Goal: Task Accomplishment & Management: Use online tool/utility

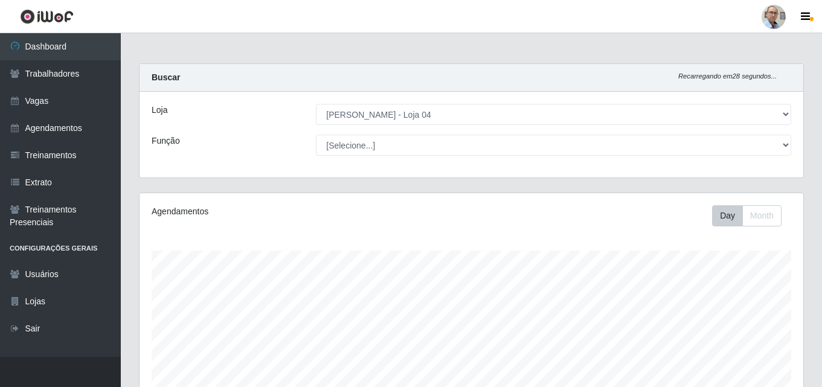
select select "251"
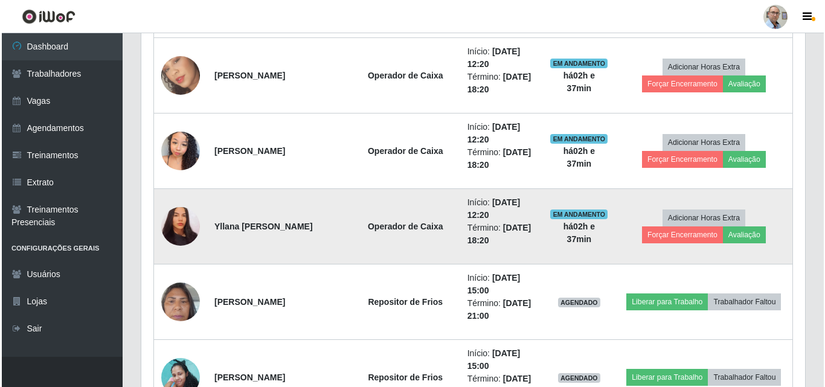
scroll to position [725, 0]
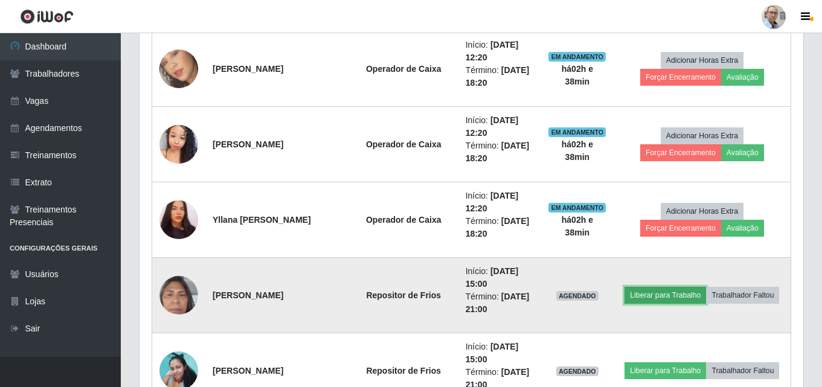
click at [677, 296] on button "Liberar para Trabalho" at bounding box center [666, 295] width 82 height 17
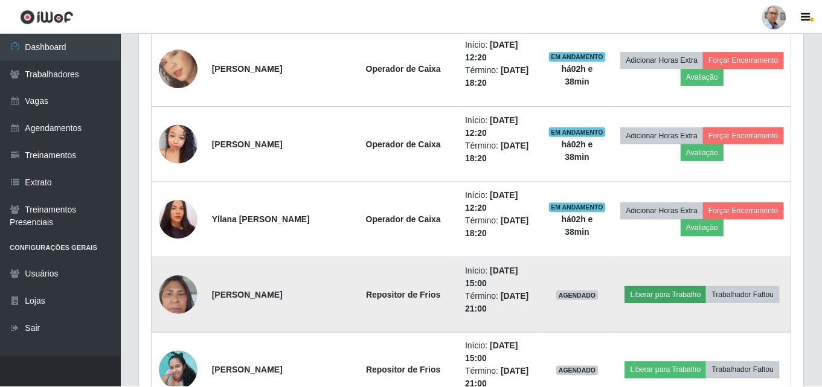
scroll to position [251, 658]
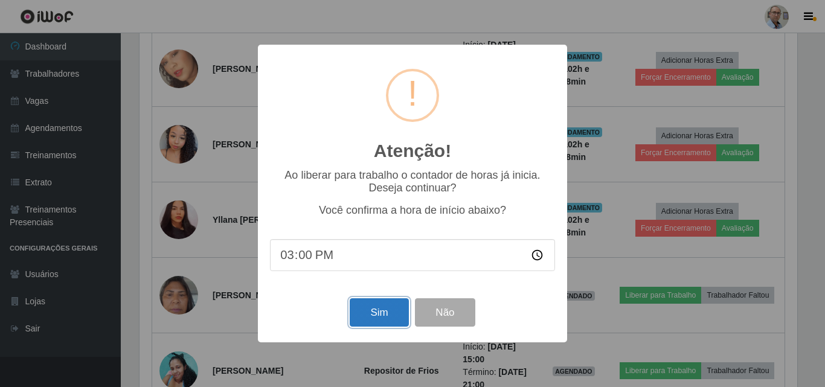
click at [380, 301] on button "Sim" at bounding box center [379, 312] width 59 height 28
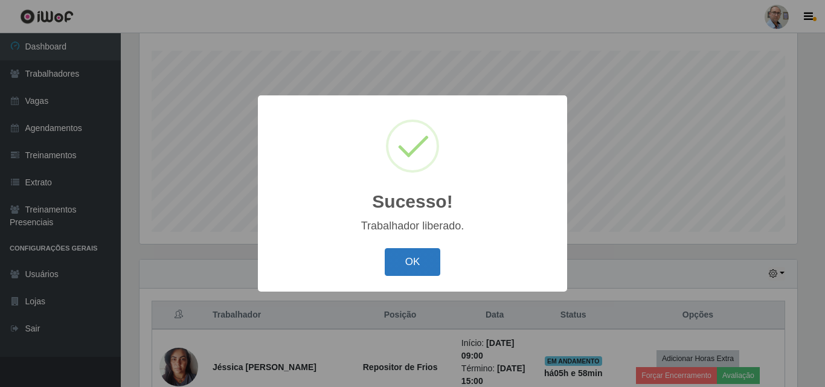
click at [405, 265] on button "OK" at bounding box center [413, 262] width 56 height 28
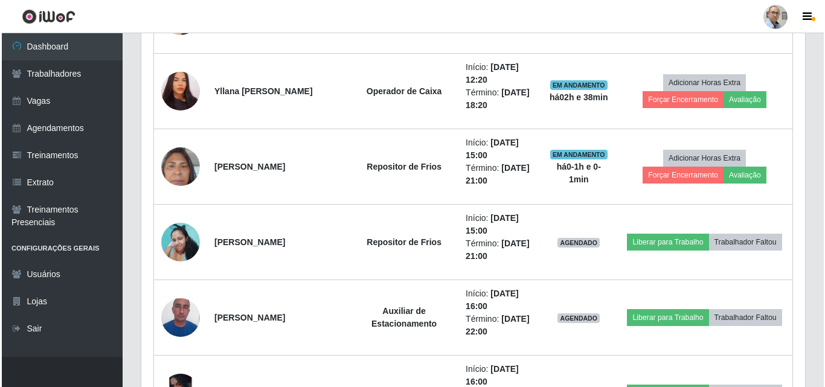
scroll to position [864, 0]
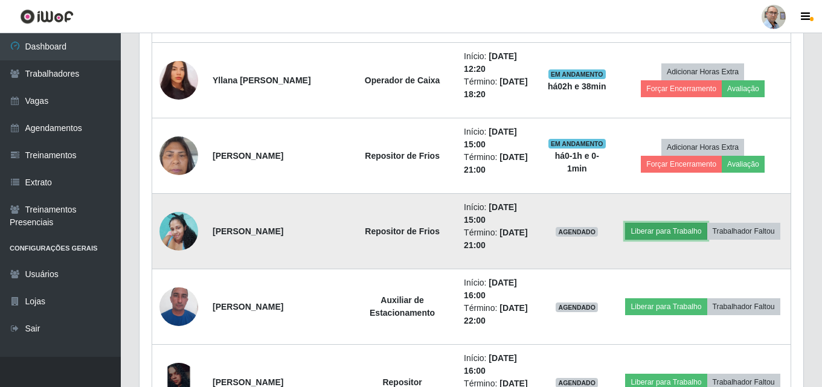
click at [658, 226] on button "Liberar para Trabalho" at bounding box center [666, 231] width 82 height 17
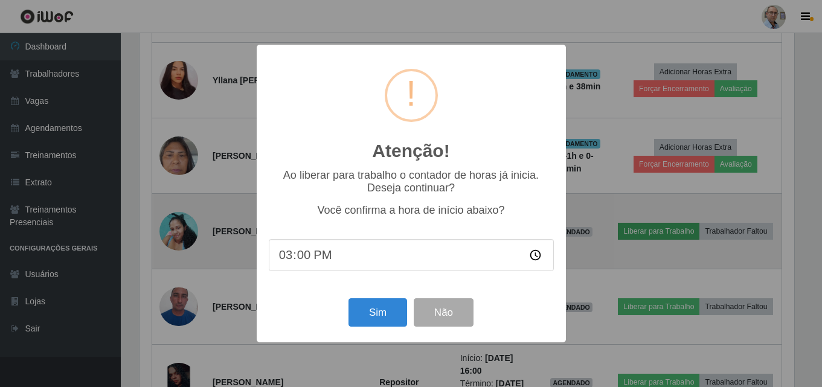
scroll to position [251, 658]
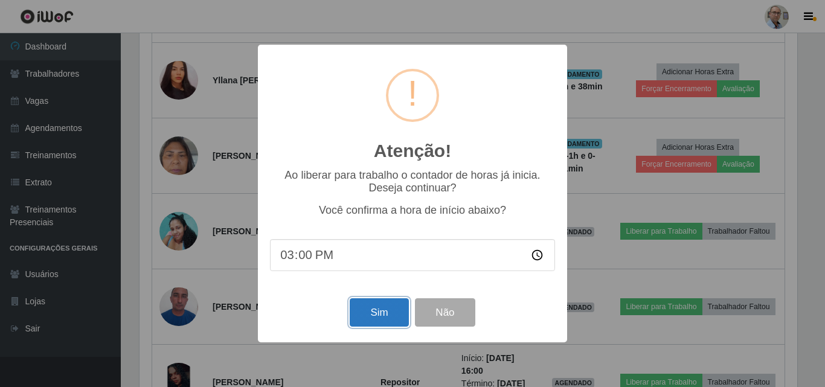
click at [380, 312] on button "Sim" at bounding box center [379, 312] width 59 height 28
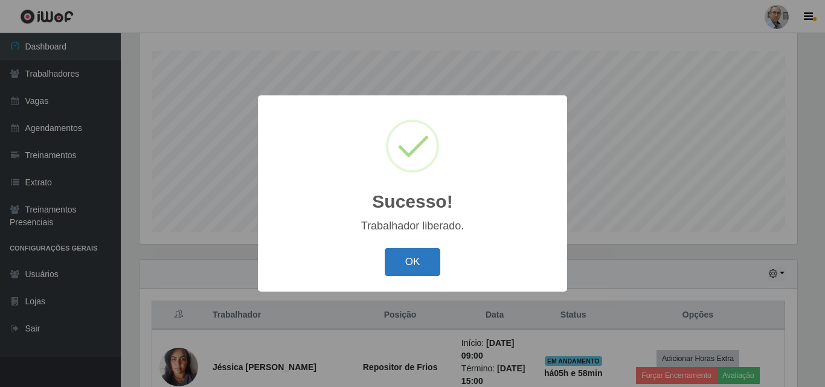
click at [432, 264] on button "OK" at bounding box center [413, 262] width 56 height 28
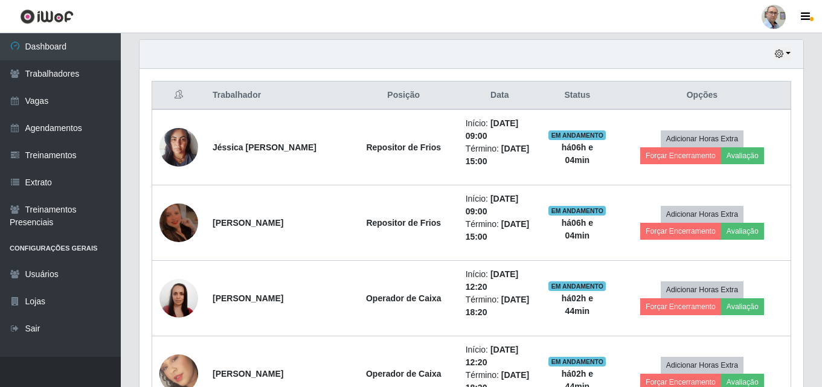
scroll to position [442, 0]
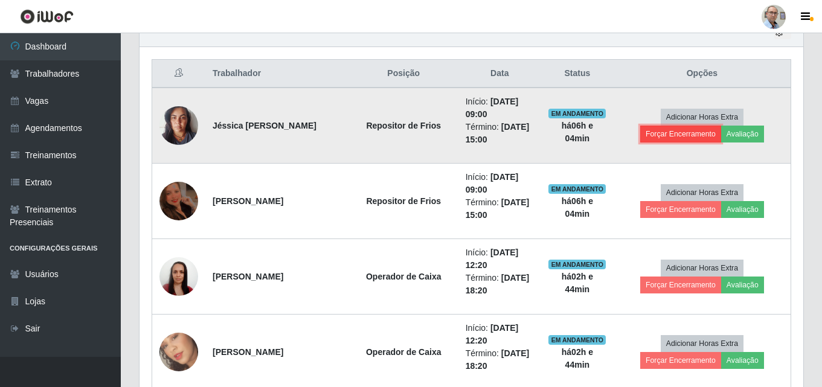
click at [675, 133] on button "Forçar Encerramento" at bounding box center [680, 134] width 81 height 17
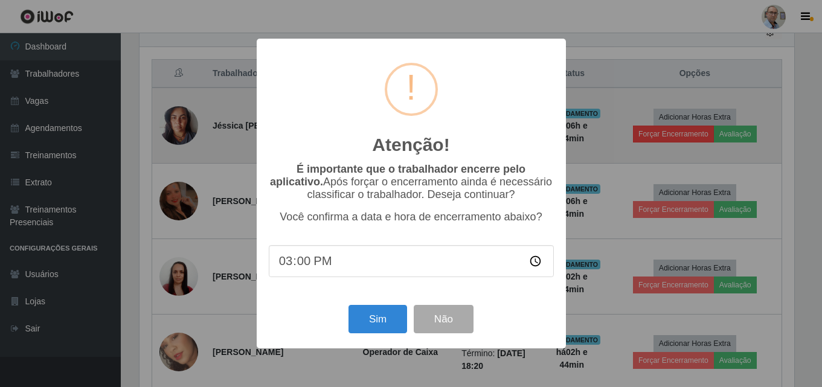
scroll to position [251, 658]
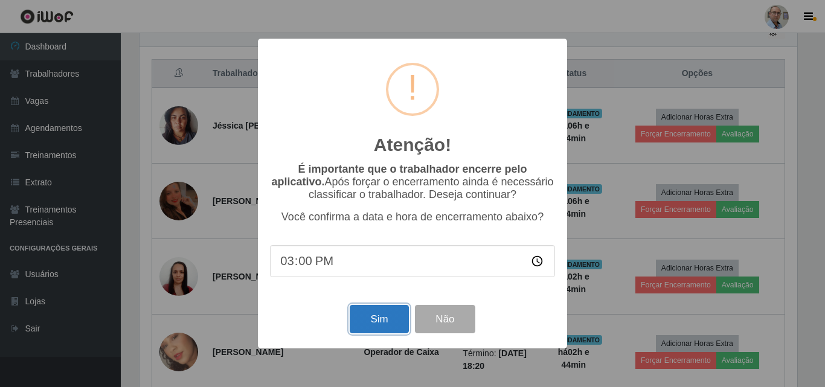
click at [370, 326] on button "Sim" at bounding box center [379, 319] width 59 height 28
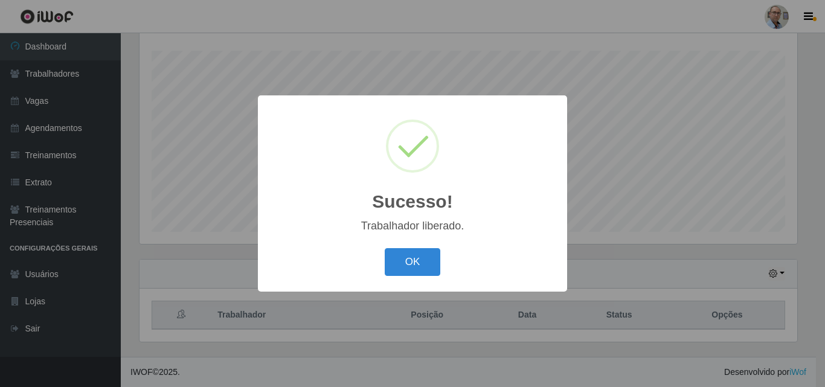
click at [710, 194] on div "Sucesso! × Trabalhador liberado. OK Cancel" at bounding box center [412, 193] width 825 height 387
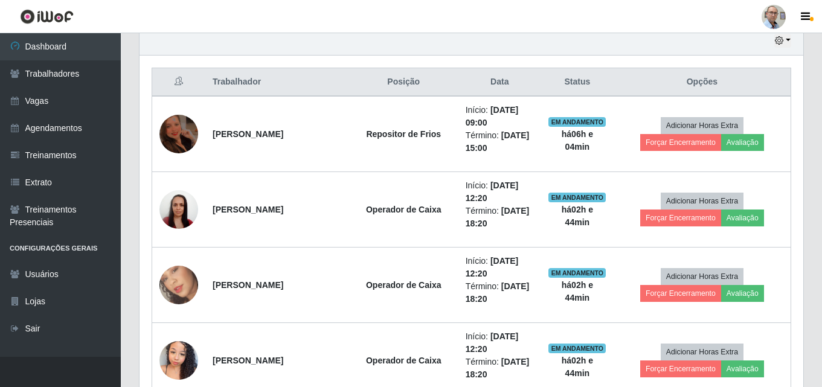
scroll to position [442, 0]
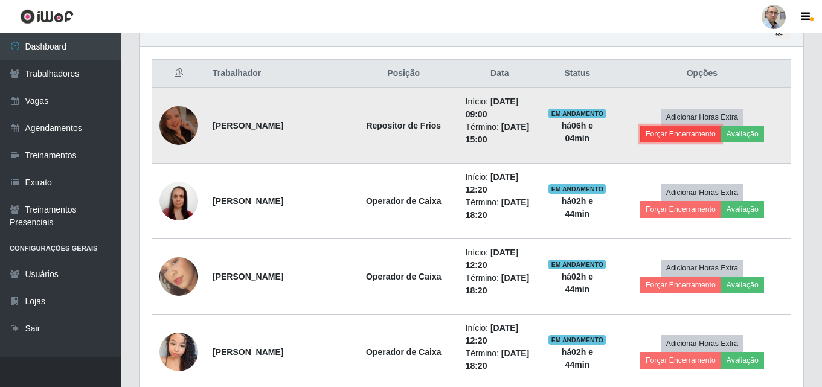
click at [674, 131] on button "Forçar Encerramento" at bounding box center [680, 134] width 81 height 17
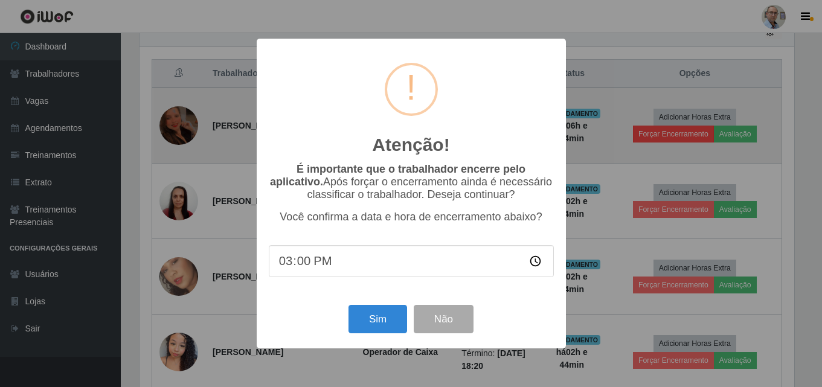
scroll to position [251, 658]
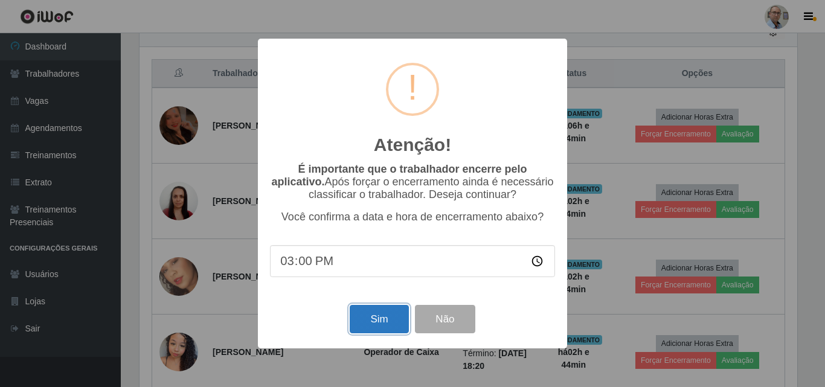
click at [390, 327] on button "Sim" at bounding box center [379, 319] width 59 height 28
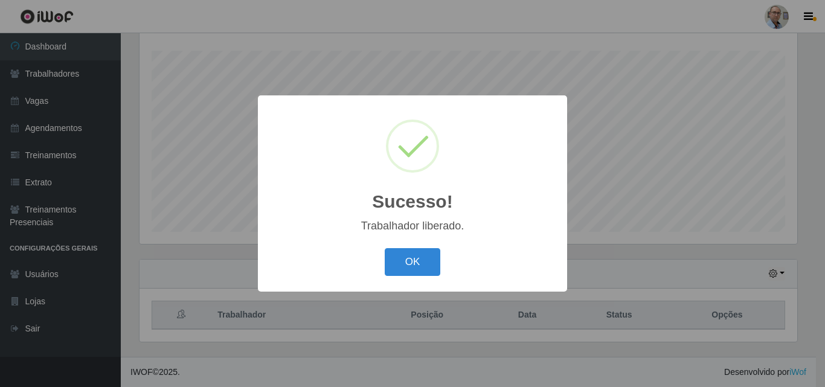
click at [689, 188] on div "Sucesso! × Trabalhador liberado. OK Cancel" at bounding box center [412, 193] width 825 height 387
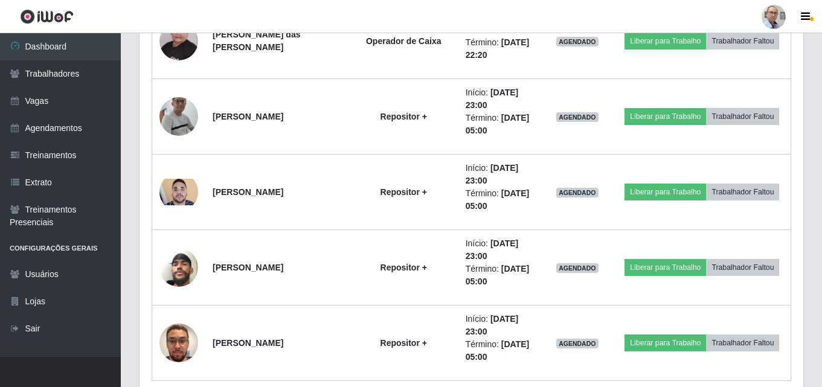
scroll to position [1831, 0]
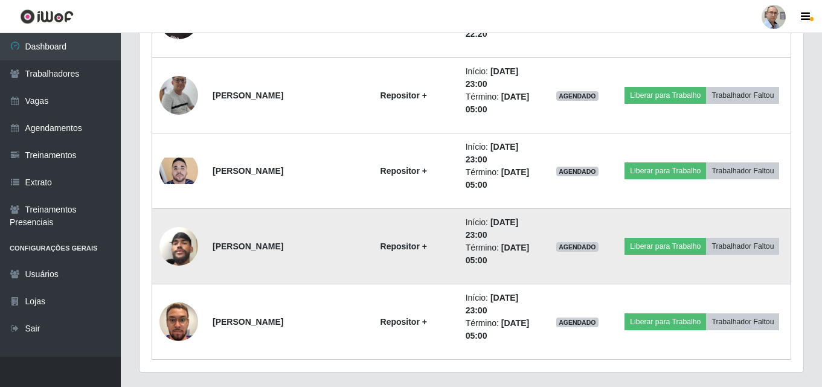
click at [182, 248] on img at bounding box center [178, 246] width 39 height 69
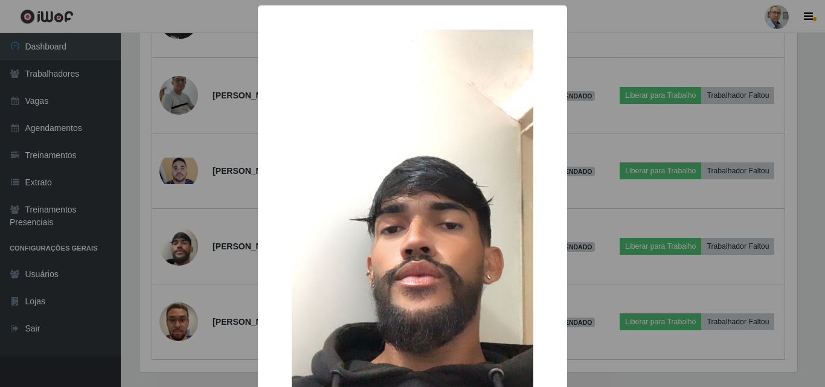
click at [234, 210] on div "× OK Cancel" at bounding box center [412, 193] width 825 height 387
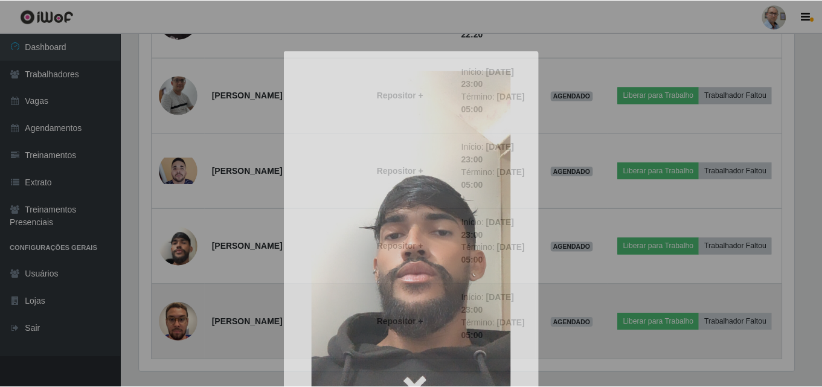
scroll to position [251, 664]
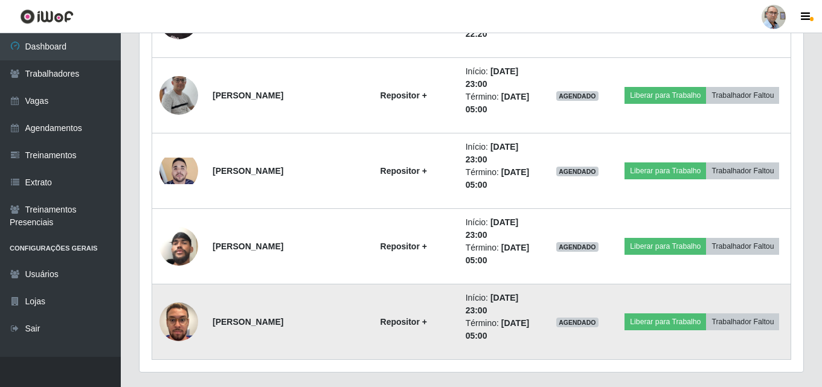
click at [176, 332] on img at bounding box center [178, 321] width 39 height 69
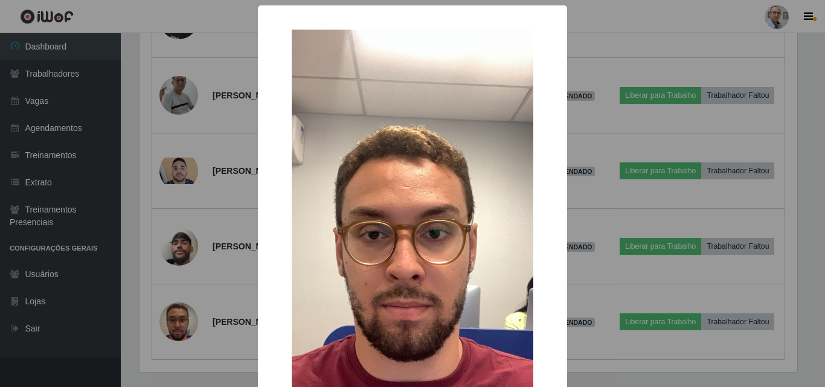
click at [227, 219] on div "× OK Cancel" at bounding box center [412, 193] width 825 height 387
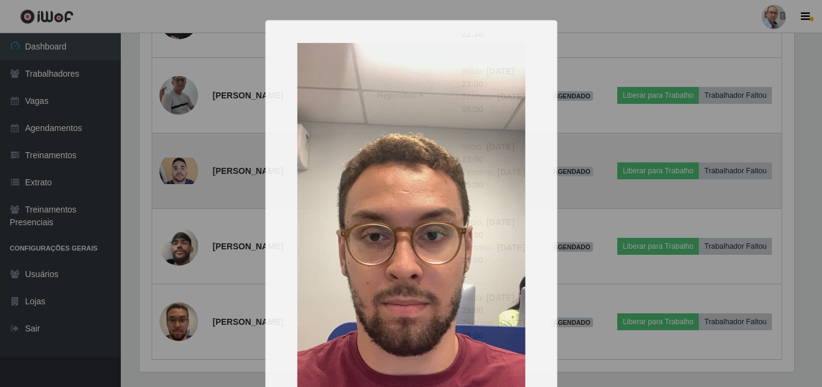
scroll to position [251, 664]
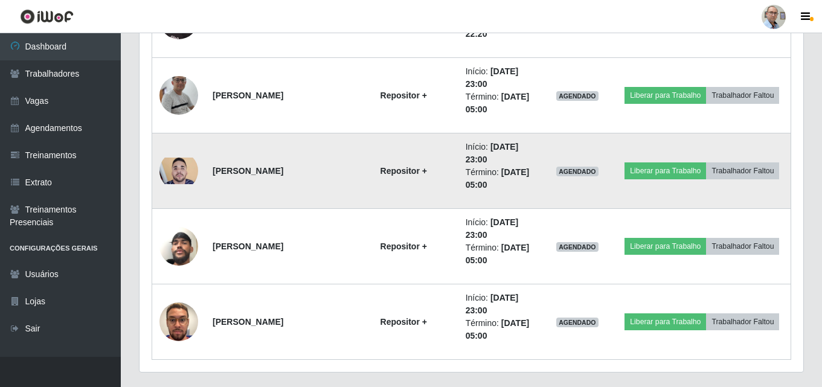
click at [178, 165] on img at bounding box center [178, 171] width 39 height 27
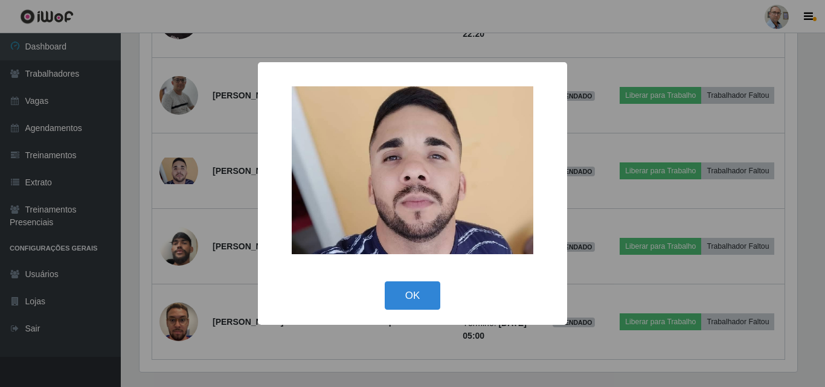
click at [214, 158] on div "× OK Cancel" at bounding box center [412, 193] width 825 height 387
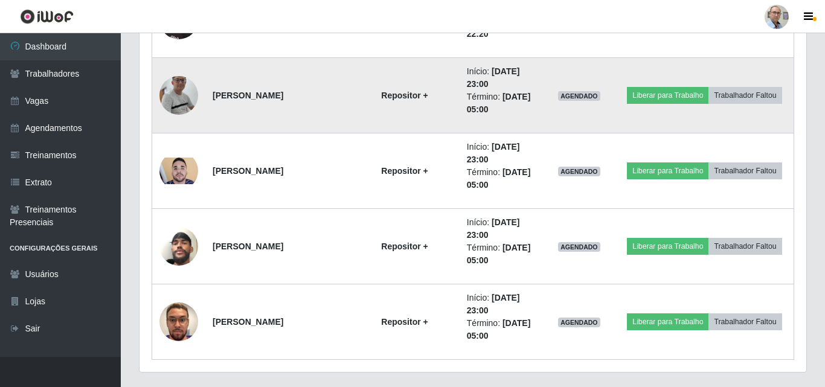
scroll to position [251, 664]
click at [187, 95] on img at bounding box center [178, 95] width 39 height 88
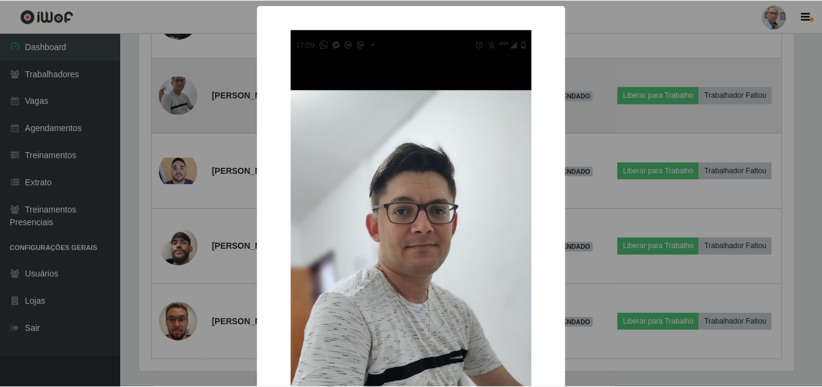
scroll to position [251, 658]
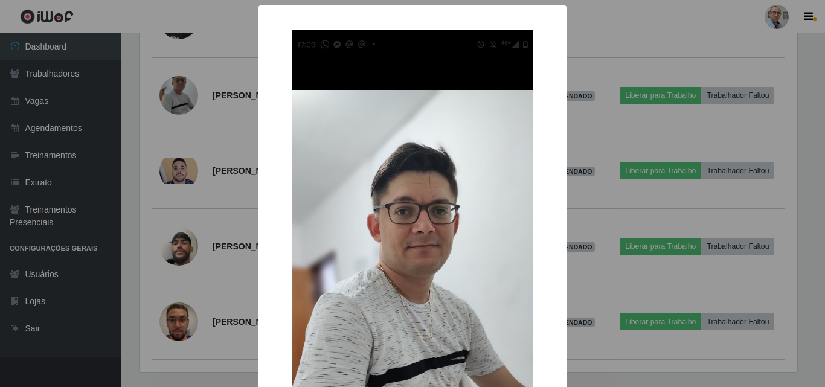
click at [214, 119] on div "× OK Cancel" at bounding box center [412, 193] width 825 height 387
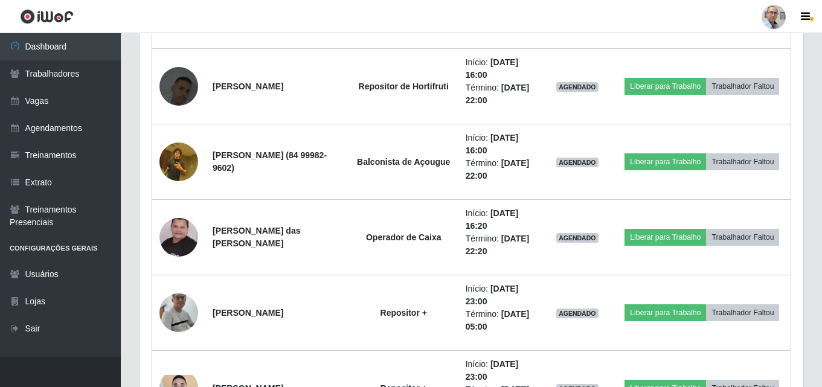
scroll to position [1589, 0]
